Goal: Transaction & Acquisition: Obtain resource

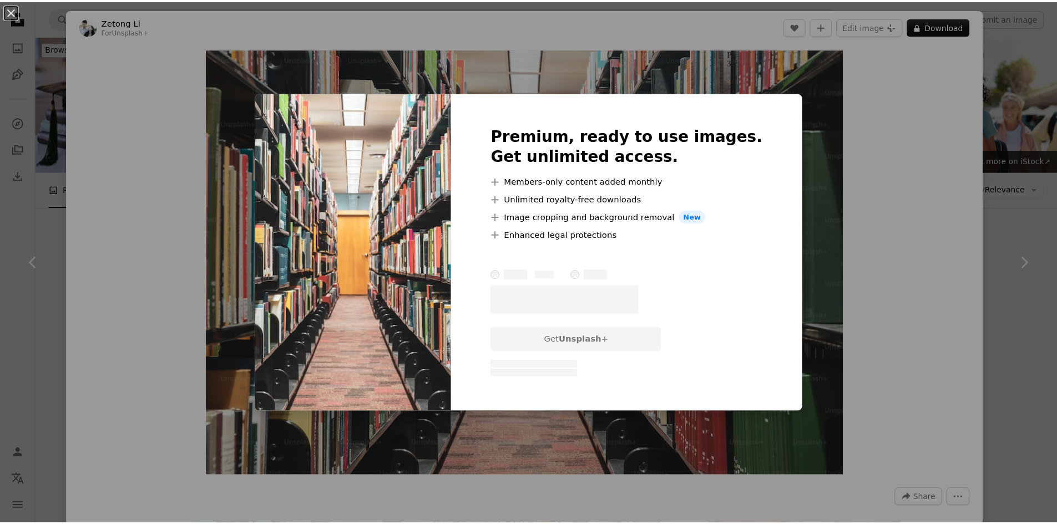
scroll to position [222, 0]
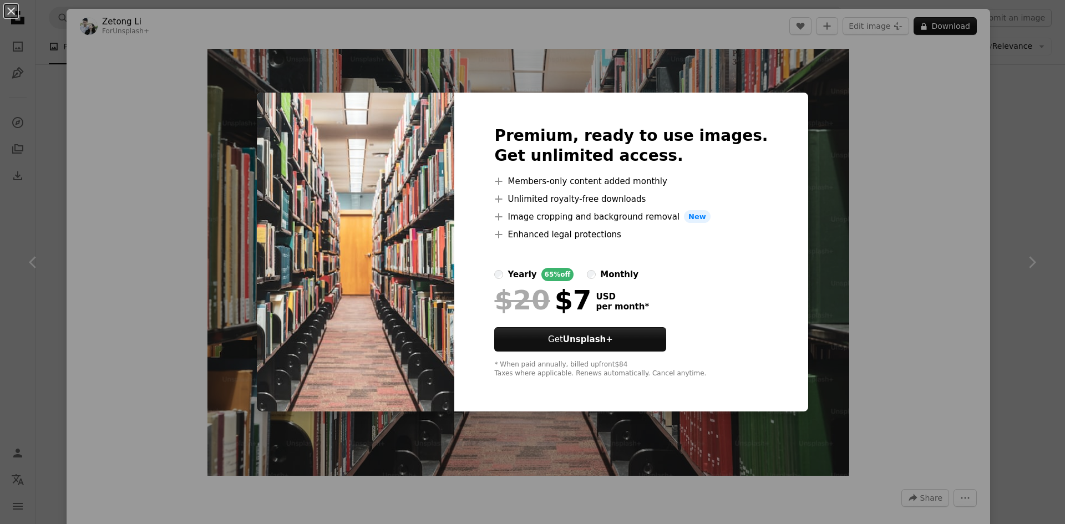
click at [923, 259] on div "An X shape Premium, ready to use images. Get unlimited access. A plus sign Memb…" at bounding box center [532, 262] width 1065 height 524
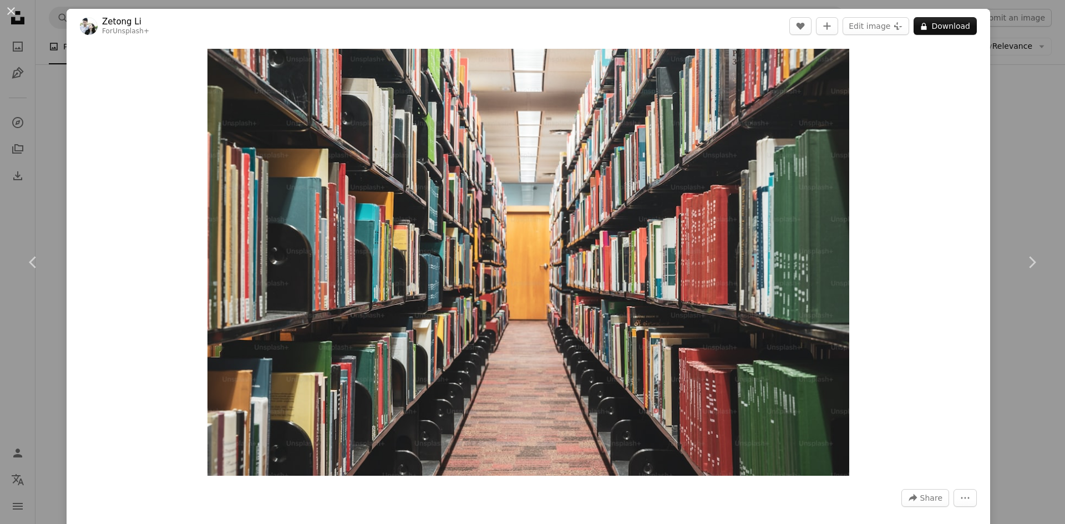
click at [31, 123] on div "An X shape Chevron left Chevron right Zetong Li For Unsplash+ A heart A plus si…" at bounding box center [532, 262] width 1065 height 524
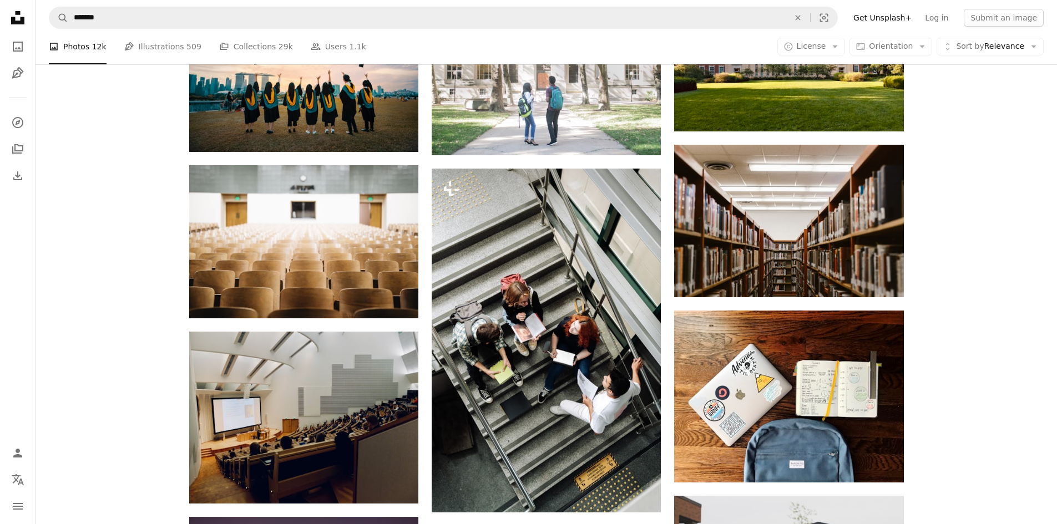
scroll to position [721, 0]
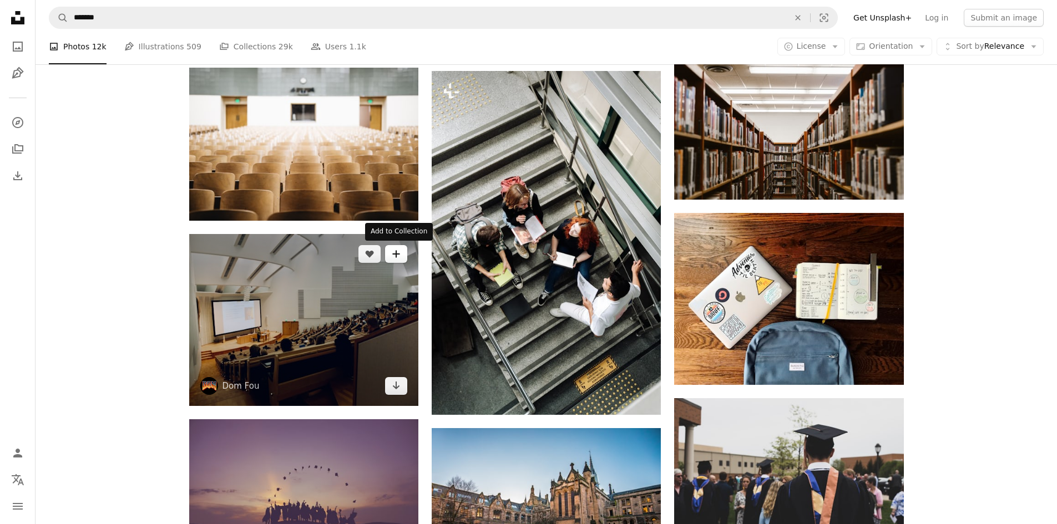
click at [400, 256] on icon "A plus sign" at bounding box center [396, 254] width 9 height 9
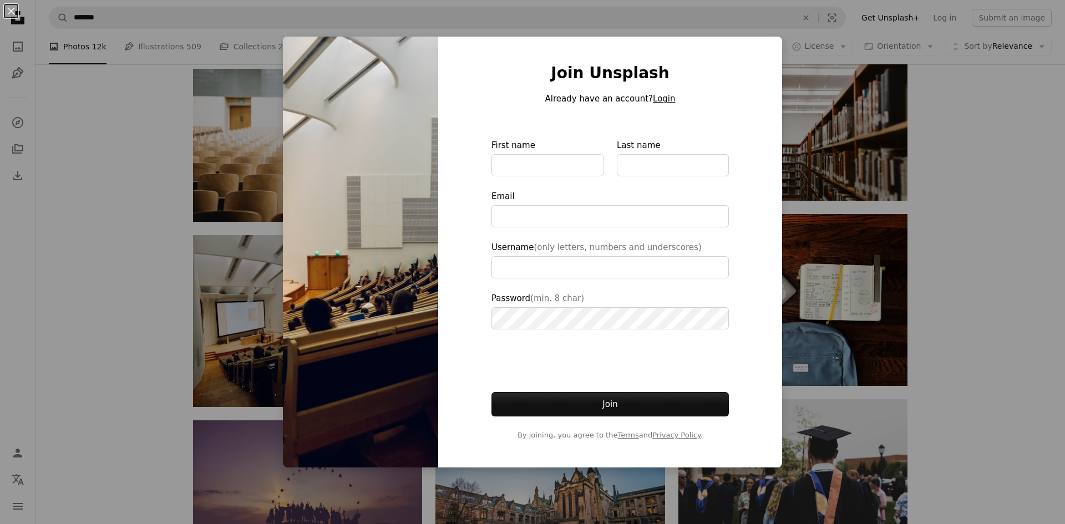
click at [656, 101] on button "Login" at bounding box center [664, 98] width 22 height 13
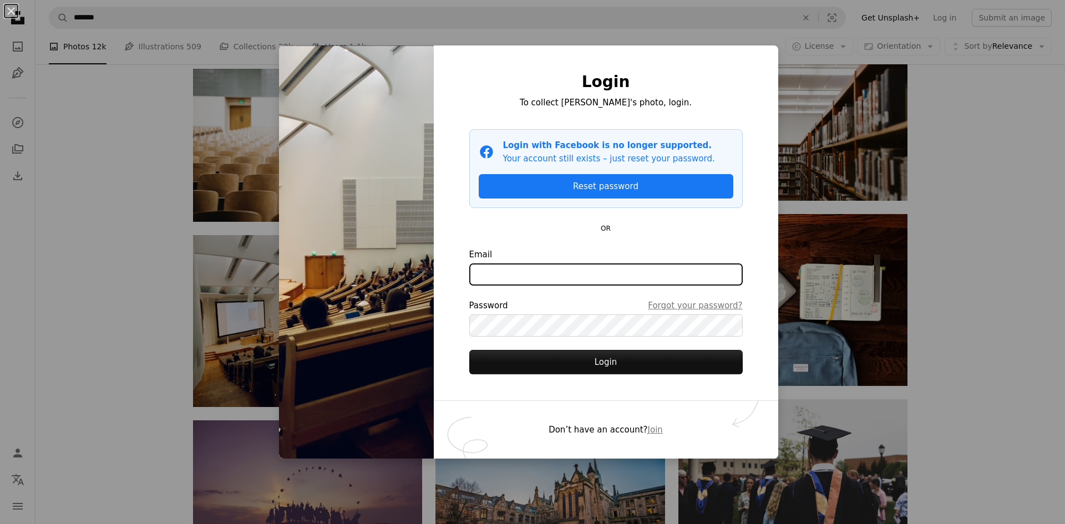
click at [535, 267] on input "Email" at bounding box center [606, 275] width 274 height 22
drag, startPoint x: 958, startPoint y: 152, endPoint x: 953, endPoint y: 146, distance: 7.5
click at [958, 152] on div "An X shape Login To collect [PERSON_NAME]'s photo, login. Facebook icon Login w…" at bounding box center [532, 262] width 1065 height 524
